Goal: Information Seeking & Learning: Learn about a topic

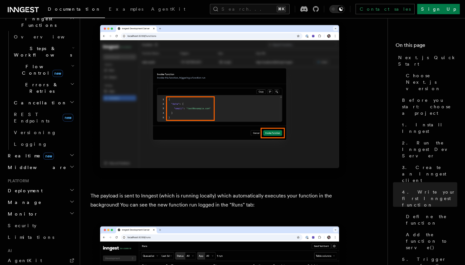
scroll to position [186, 0]
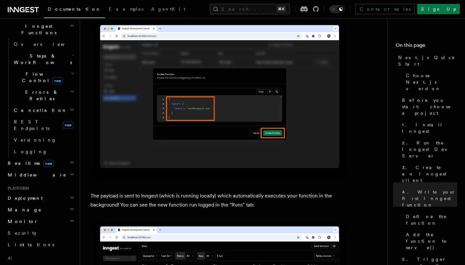
click at [25, 195] on span "Deployment" at bounding box center [23, 198] width 37 height 6
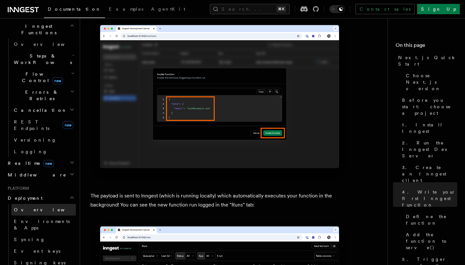
click at [30, 207] on span "Overview" at bounding box center [47, 209] width 66 height 5
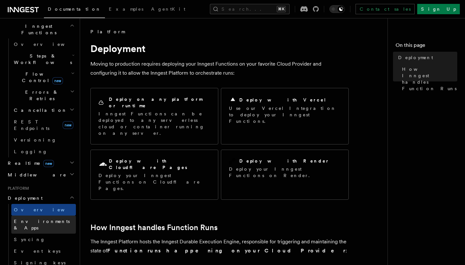
click at [39, 218] on span "Environments & Apps" at bounding box center [42, 224] width 56 height 12
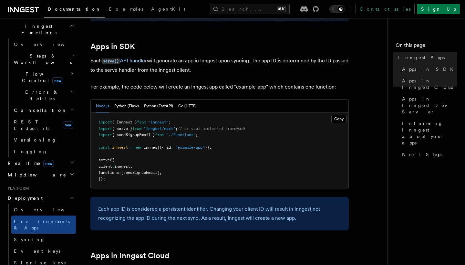
scroll to position [313, 0]
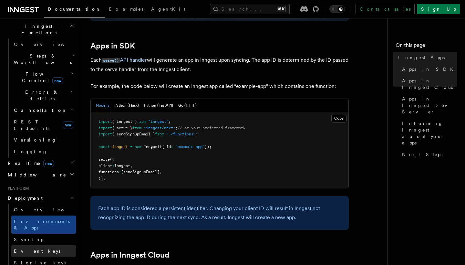
click at [31, 248] on span "Event keys" at bounding box center [37, 250] width 46 height 5
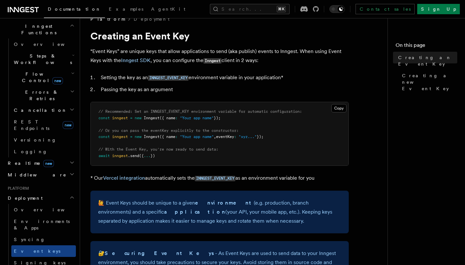
scroll to position [7, 0]
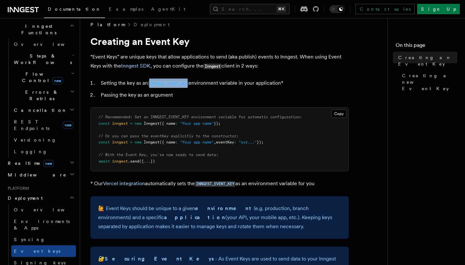
drag, startPoint x: 148, startPoint y: 82, endPoint x: 191, endPoint y: 84, distance: 43.3
click at [191, 84] on li "Setting the key as an INNGEST_EVENT_KEY environment variable in your applicatio…" at bounding box center [224, 82] width 250 height 9
copy li "INNGEST_EVENT_KEY"
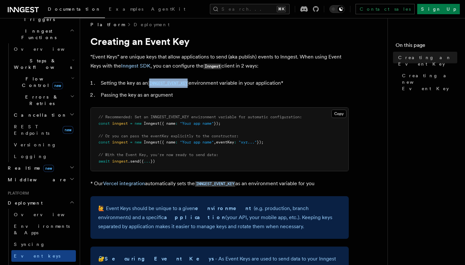
click at [59, 162] on h2 "Realtime new" at bounding box center [40, 168] width 71 height 12
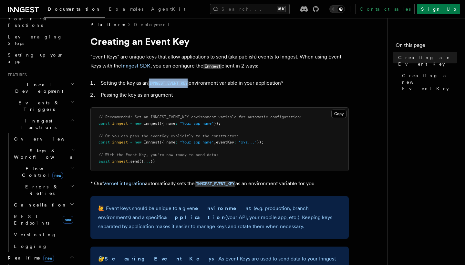
scroll to position [86, 0]
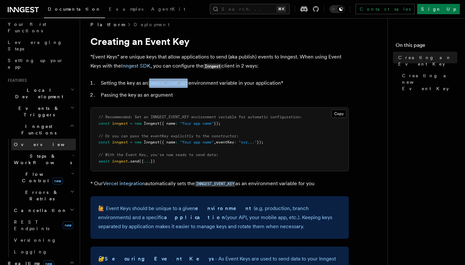
click at [32, 142] on span "Overview" at bounding box center [47, 144] width 66 height 5
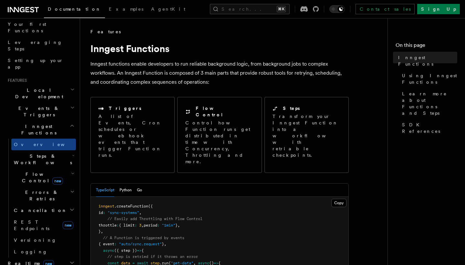
click at [35, 153] on span "Steps & Workflows" at bounding box center [41, 159] width 61 height 13
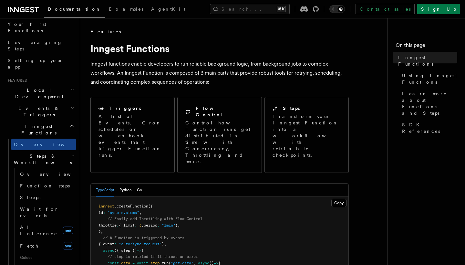
click at [40, 153] on span "Steps & Workflows" at bounding box center [41, 159] width 61 height 13
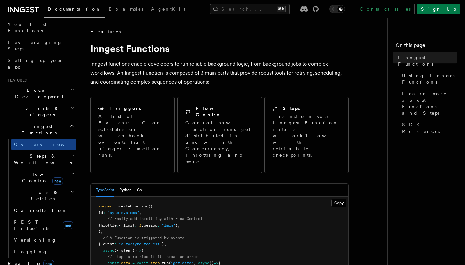
click at [35, 171] on span "Flow Control new" at bounding box center [41, 177] width 60 height 13
click at [32, 171] on span "Flow Control new" at bounding box center [41, 177] width 60 height 13
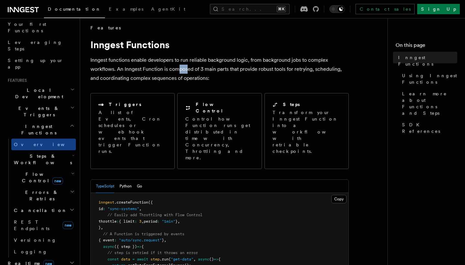
drag, startPoint x: 177, startPoint y: 69, endPoint x: 188, endPoint y: 70, distance: 10.7
click at [188, 70] on p "Inngest functions enable developers to run reliable background logic, from back…" at bounding box center [219, 68] width 258 height 27
click at [185, 76] on p "Inngest functions enable developers to run reliable background logic, from back…" at bounding box center [219, 68] width 258 height 27
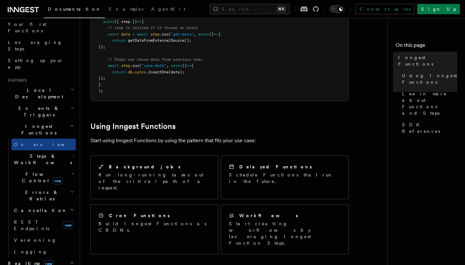
scroll to position [252, 0]
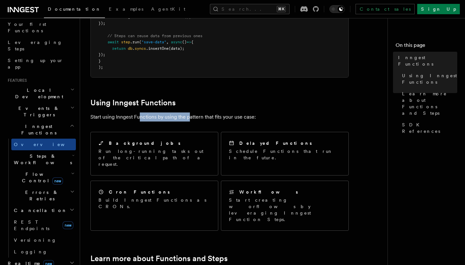
drag, startPoint x: 140, startPoint y: 89, endPoint x: 190, endPoint y: 88, distance: 49.4
click at [190, 112] on p "Start using Inngest Functions by using the pattern that fits your use case:" at bounding box center [219, 116] width 258 height 9
click at [212, 112] on p "Start using Inngest Functions by using the pattern that fits your use case:" at bounding box center [219, 116] width 258 height 9
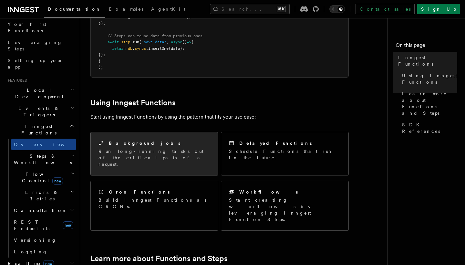
scroll to position [254, 0]
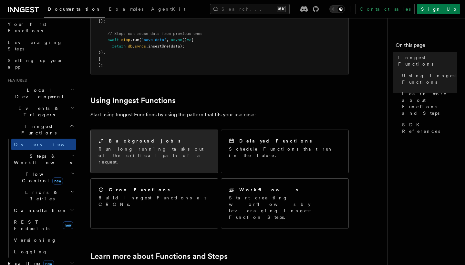
click at [168, 145] on p "Run long-running tasks out of the critical path of a request." at bounding box center [154, 154] width 112 height 19
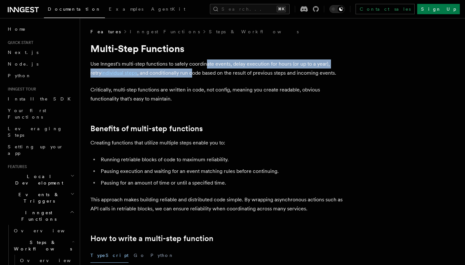
drag, startPoint x: 207, startPoint y: 62, endPoint x: 181, endPoint y: 75, distance: 28.9
click at [181, 75] on p "Use Inngest's multi-step functions to safely coordinate events, delay execution…" at bounding box center [219, 68] width 258 height 18
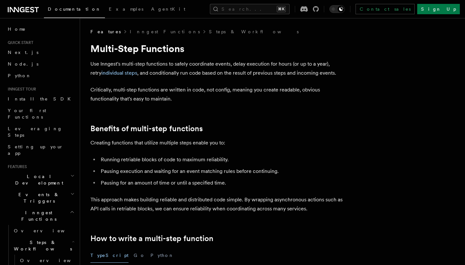
click at [198, 72] on p "Use Inngest's multi-step functions to safely coordinate events, delay execution…" at bounding box center [219, 68] width 258 height 18
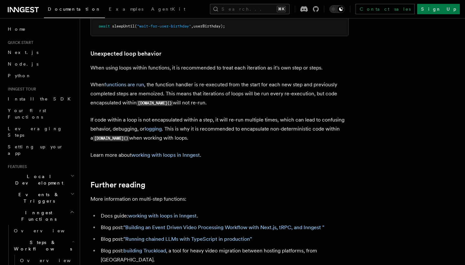
scroll to position [2057, 0]
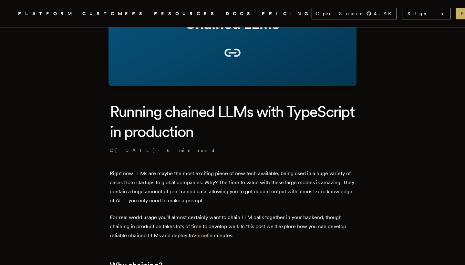
scroll to position [113, 0]
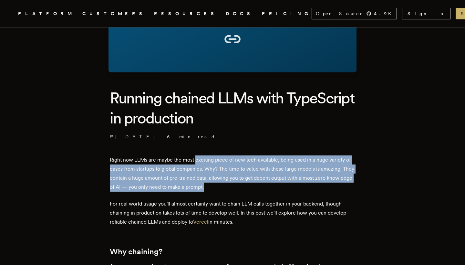
drag, startPoint x: 198, startPoint y: 159, endPoint x: 252, endPoint y: 182, distance: 58.7
click at [253, 182] on p "Right now LLMs are maybe the most exciting piece of new tech available, being u…" at bounding box center [232, 173] width 245 height 36
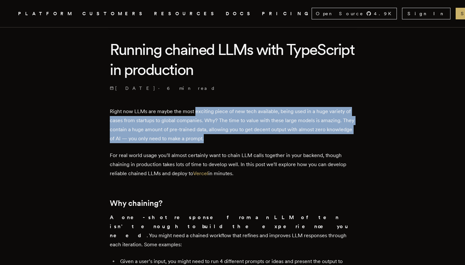
scroll to position [173, 0]
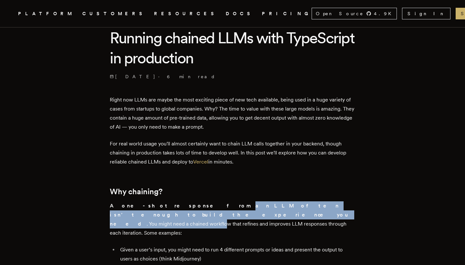
drag, startPoint x: 176, startPoint y: 206, endPoint x: 167, endPoint y: 215, distance: 13.2
click at [167, 215] on p "A one-shot response from an LLM often isn’t enough to build the experience you …" at bounding box center [232, 219] width 245 height 36
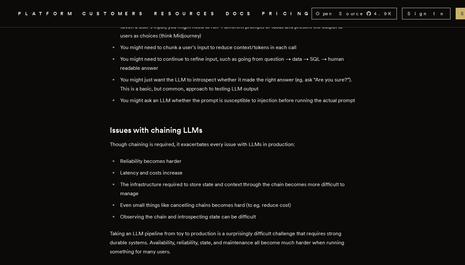
scroll to position [408, 0]
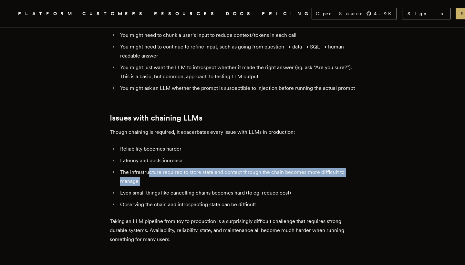
drag, startPoint x: 152, startPoint y: 168, endPoint x: 137, endPoint y: 186, distance: 23.2
click at [137, 186] on ul "Reliability becomes harder Latency and costs increase The infrastructure requir…" at bounding box center [232, 176] width 245 height 65
click at [149, 190] on li "Even small things like cancelling chains becomes hard (to eg. reduce cost)" at bounding box center [236, 192] width 237 height 9
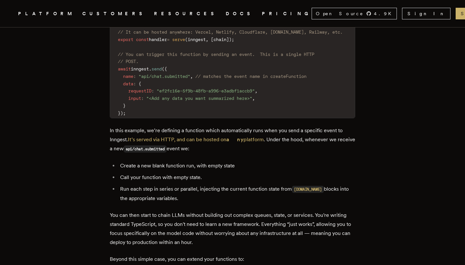
scroll to position [1172, 0]
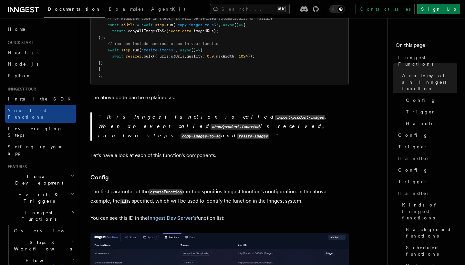
scroll to position [258, 0]
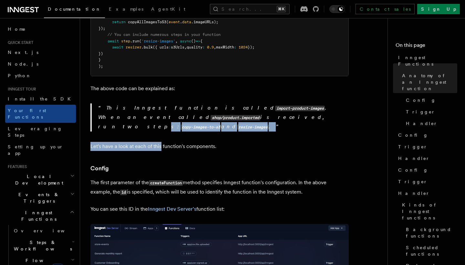
drag, startPoint x: 145, startPoint y: 104, endPoint x: 160, endPoint y: 124, distance: 25.0
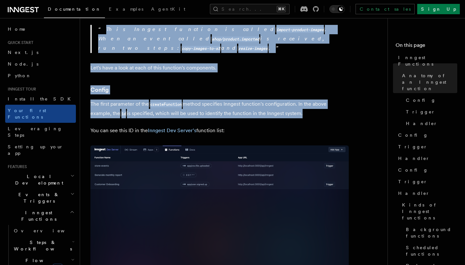
scroll to position [340, 0]
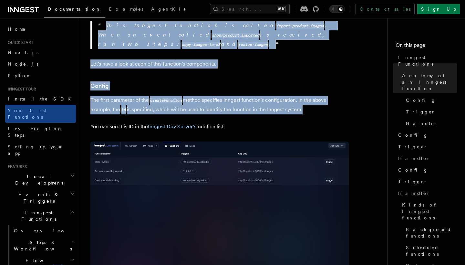
drag, startPoint x: 91, startPoint y: 48, endPoint x: 237, endPoint y: 106, distance: 156.8
copy article "Inngest Functions Inngest functions enable developers to run reliable backgroun…"
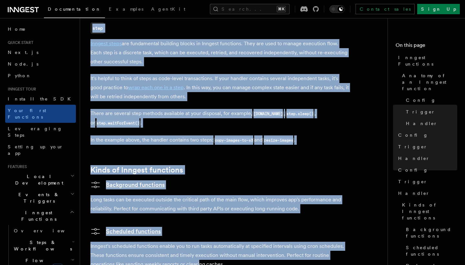
scroll to position [882, 0]
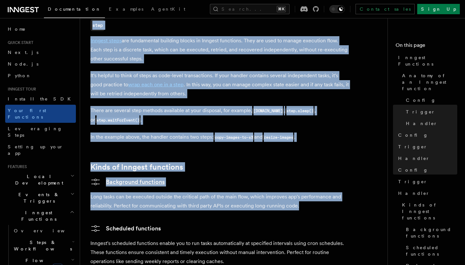
drag, startPoint x: 91, startPoint y: 38, endPoint x: 302, endPoint y: 178, distance: 253.2
copy article "You can also provide other configuration options , such as concurrency , thrott…"
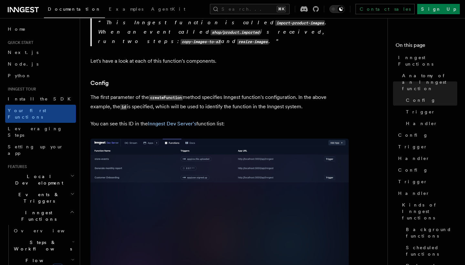
scroll to position [299, 0]
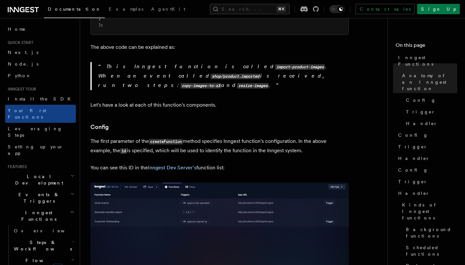
click at [124, 136] on p "The first parameter of the createFunction method specifies Inngest function's c…" at bounding box center [219, 145] width 258 height 19
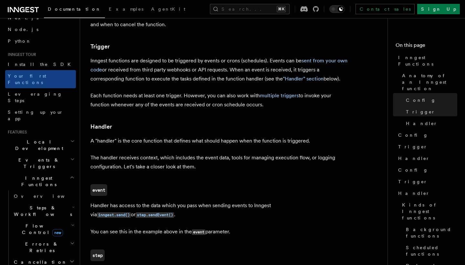
scroll to position [45, 0]
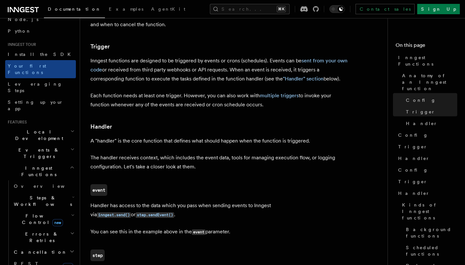
click at [62, 162] on h2 "Inngest Functions" at bounding box center [40, 171] width 71 height 18
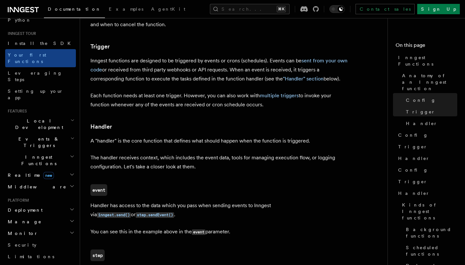
scroll to position [65, 0]
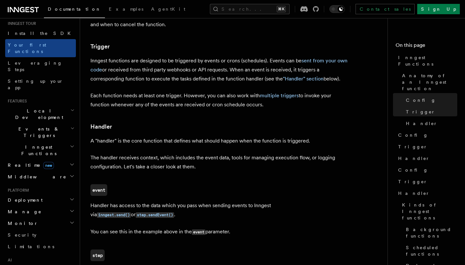
click at [53, 194] on h2 "Deployment" at bounding box center [40, 200] width 71 height 12
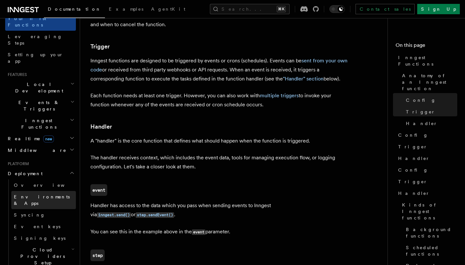
scroll to position [95, 0]
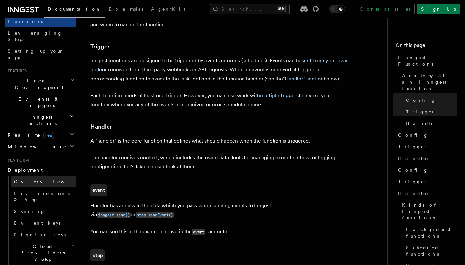
click at [34, 175] on link "Overview" at bounding box center [43, 181] width 65 height 12
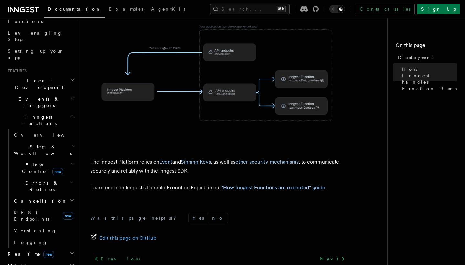
scroll to position [265, 0]
click at [338, 253] on link "Next" at bounding box center [332, 259] width 33 height 12
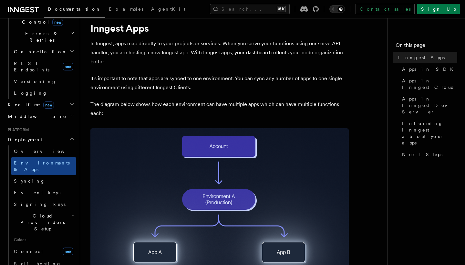
scroll to position [246, 0]
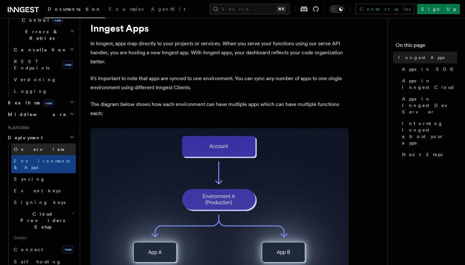
click at [30, 146] on span "Overview" at bounding box center [47, 148] width 66 height 5
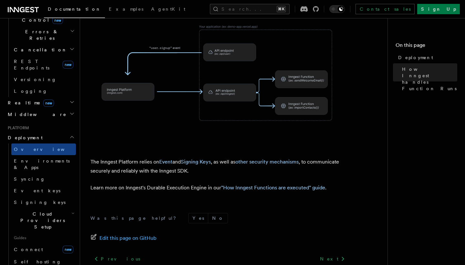
scroll to position [265, 0]
click at [340, 255] on icon at bounding box center [343, 259] width 8 height 8
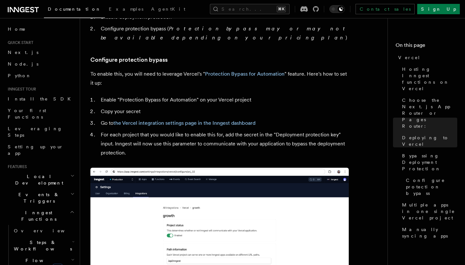
scroll to position [588, 0]
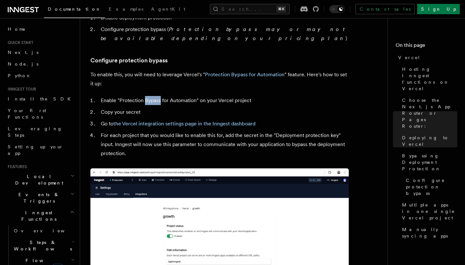
drag, startPoint x: 144, startPoint y: 80, endPoint x: 160, endPoint y: 80, distance: 16.1
click at [161, 96] on li "Enable "Protection Bypass for Automation" on your Vercel project" at bounding box center [224, 100] width 250 height 9
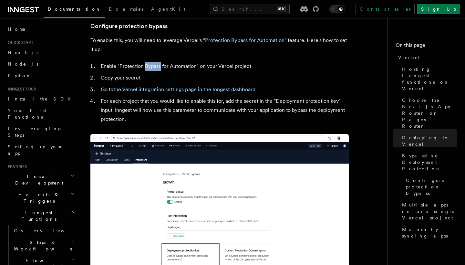
scroll to position [597, 0]
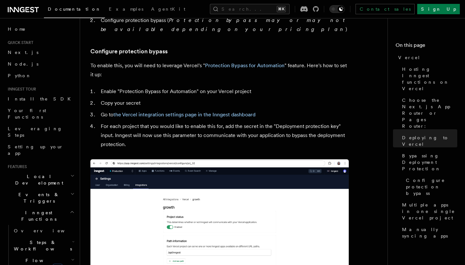
click at [120, 98] on li "Copy your secret" at bounding box center [224, 102] width 250 height 9
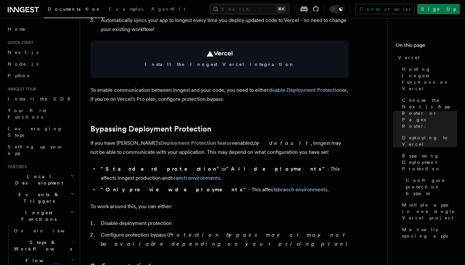
scroll to position [344, 0]
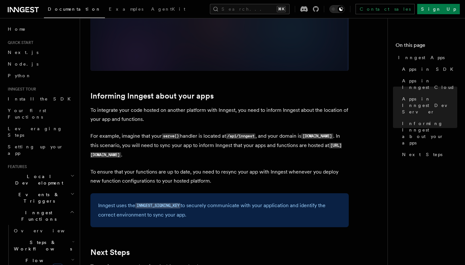
scroll to position [855, 0]
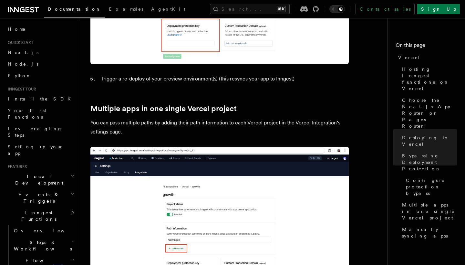
scroll to position [848, 0]
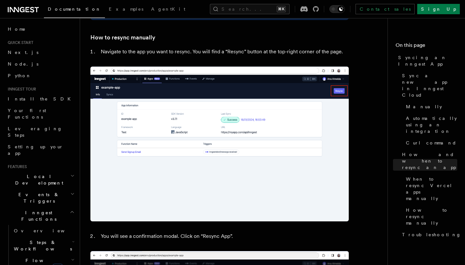
scroll to position [69, 0]
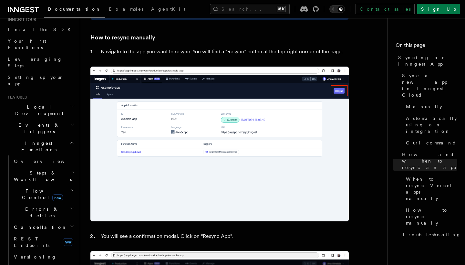
click at [72, 169] on icon "button" at bounding box center [73, 171] width 3 height 5
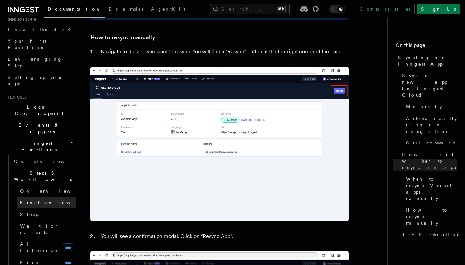
click at [41, 200] on span "Function steps" at bounding box center [45, 202] width 50 height 5
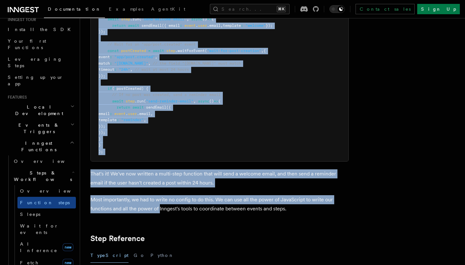
scroll to position [934, 0]
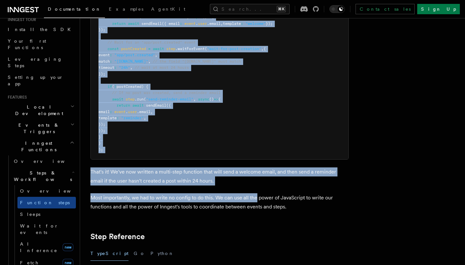
drag, startPoint x: 91, startPoint y: 50, endPoint x: 259, endPoint y: 184, distance: 214.9
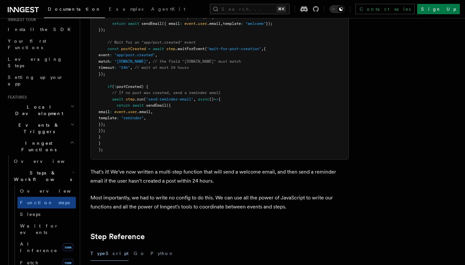
click at [274, 193] on p "Most importantly, we had to write no config to do this. We can use all the powe…" at bounding box center [219, 202] width 258 height 18
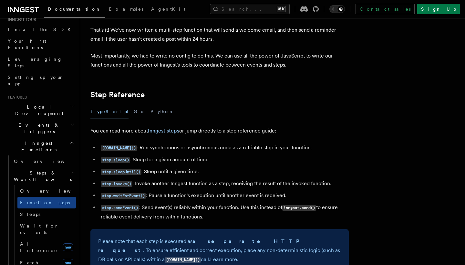
scroll to position [1111, 0]
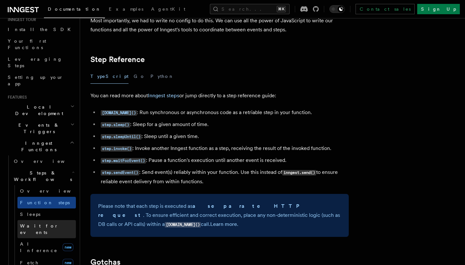
click at [45, 223] on span "Wait for events" at bounding box center [39, 229] width 38 height 12
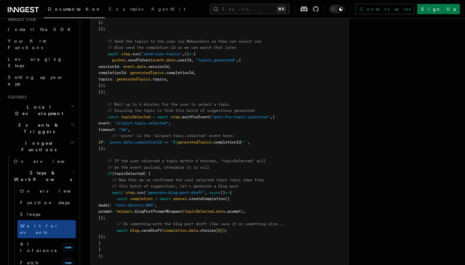
scroll to position [756, 0]
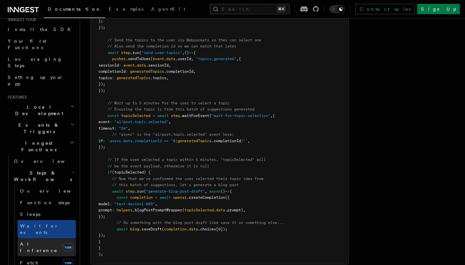
click at [53, 238] on link "AI Inference new" at bounding box center [46, 247] width 58 height 18
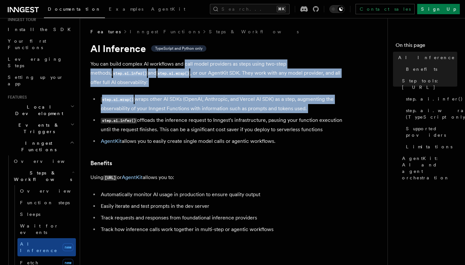
drag, startPoint x: 185, startPoint y: 65, endPoint x: 171, endPoint y: 113, distance: 50.2
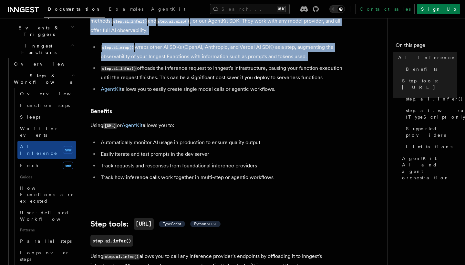
scroll to position [167, 0]
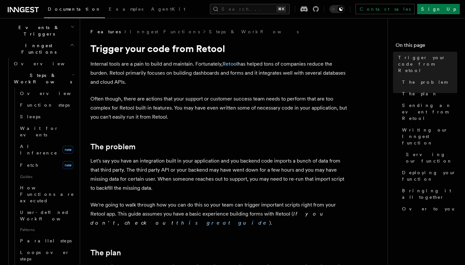
drag, startPoint x: 143, startPoint y: 59, endPoint x: 146, endPoint y: 86, distance: 27.3
click at [146, 86] on p "Internal tools are a pain to build and maintain. Fortunately, Retool has helped…" at bounding box center [219, 72] width 258 height 27
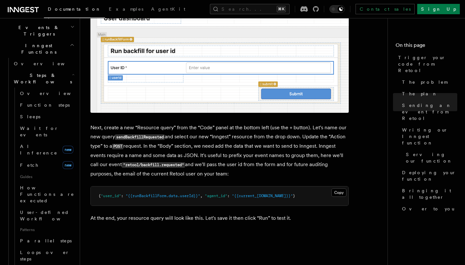
scroll to position [576, 0]
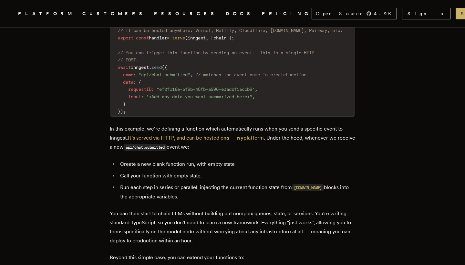
scroll to position [1172, 0]
